Goal: Register for event/course

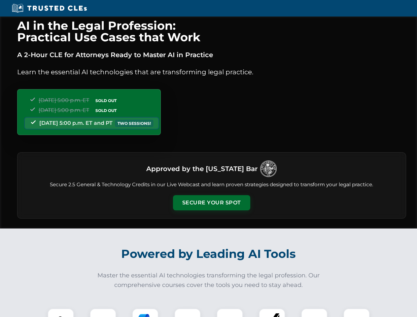
click at [211, 203] on button "Secure Your Spot" at bounding box center [211, 202] width 77 height 15
click at [61, 313] on img at bounding box center [60, 321] width 19 height 19
click at [103, 313] on div at bounding box center [103, 321] width 26 height 26
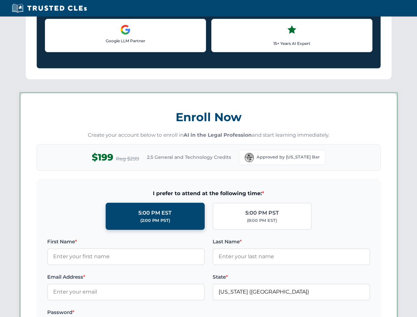
click at [188, 313] on label "Password *" at bounding box center [126, 312] width 158 height 8
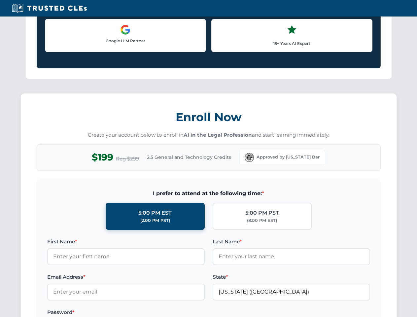
scroll to position [648, 0]
